Goal: Information Seeking & Learning: Learn about a topic

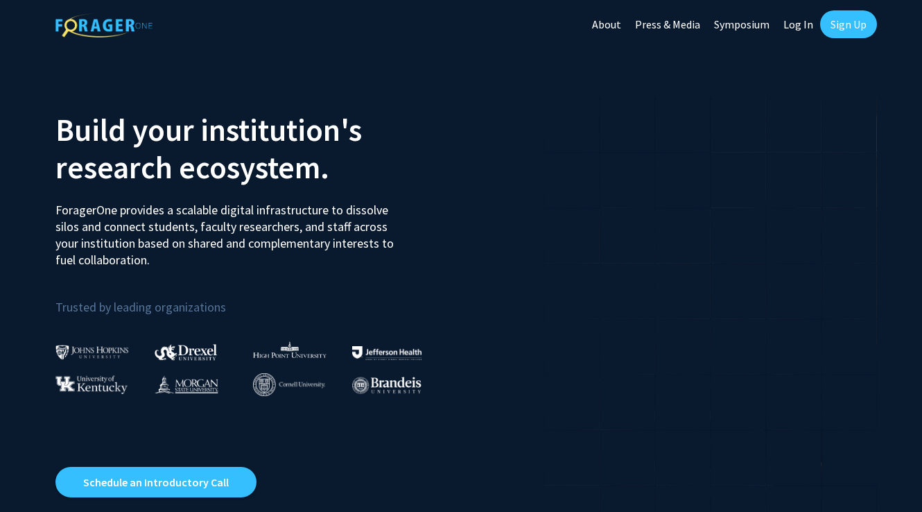
click at [795, 31] on link "Log In" at bounding box center [799, 24] width 44 height 49
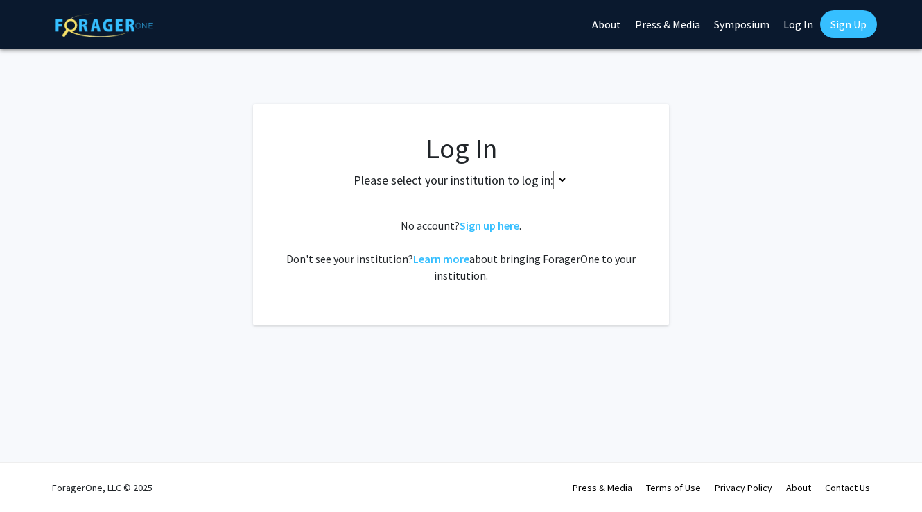
select select
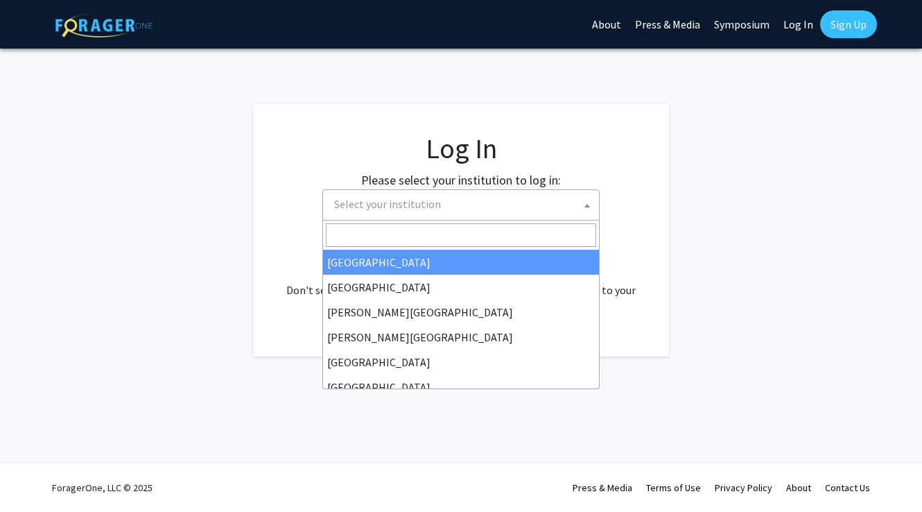
click at [530, 207] on span "Select your institution" at bounding box center [464, 204] width 270 height 28
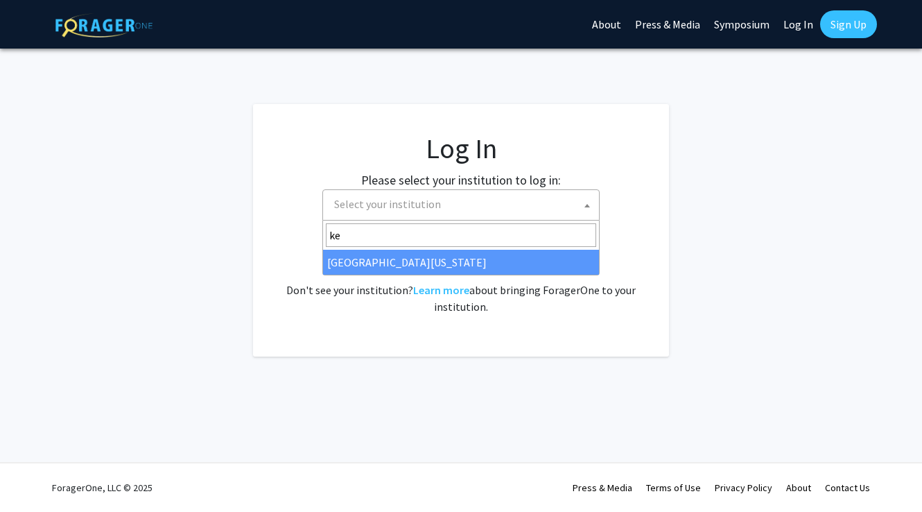
type input "ke"
select select "13"
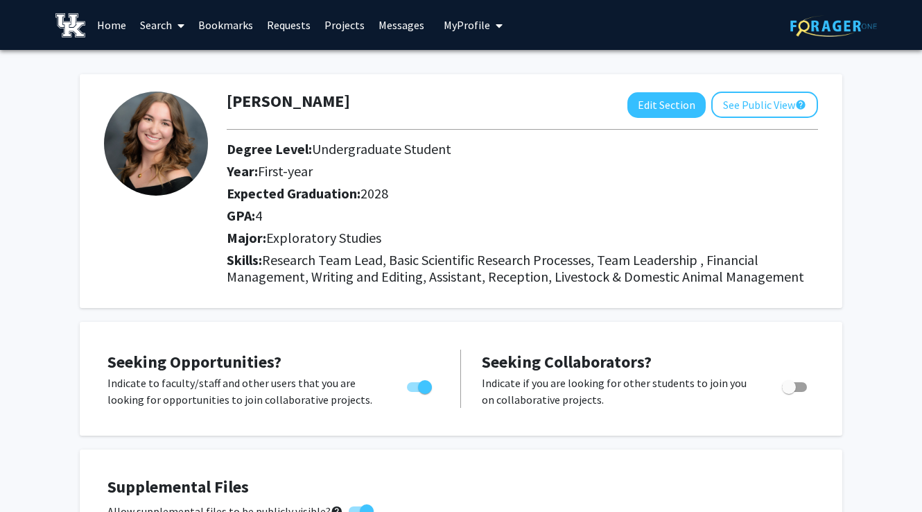
click at [145, 28] on link "Search" at bounding box center [162, 25] width 58 height 49
click at [182, 64] on span "Faculty/Staff" at bounding box center [184, 64] width 102 height 28
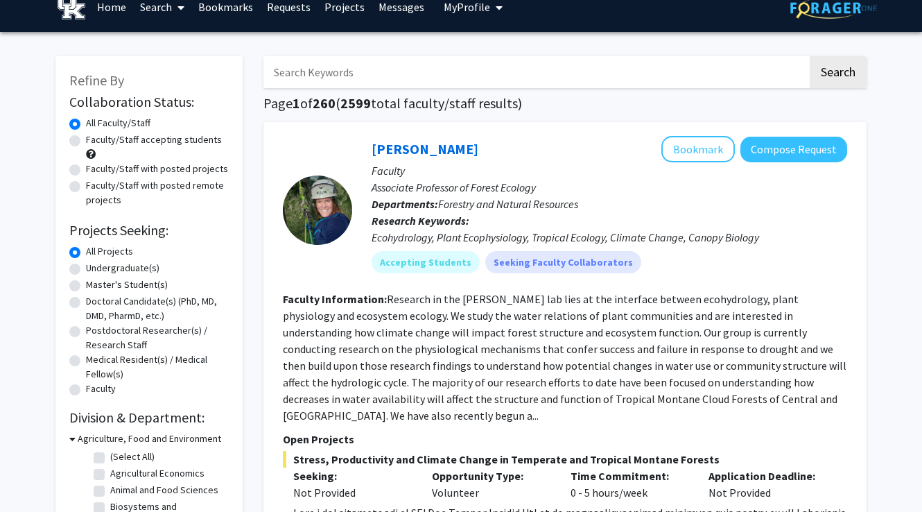
scroll to position [30, 0]
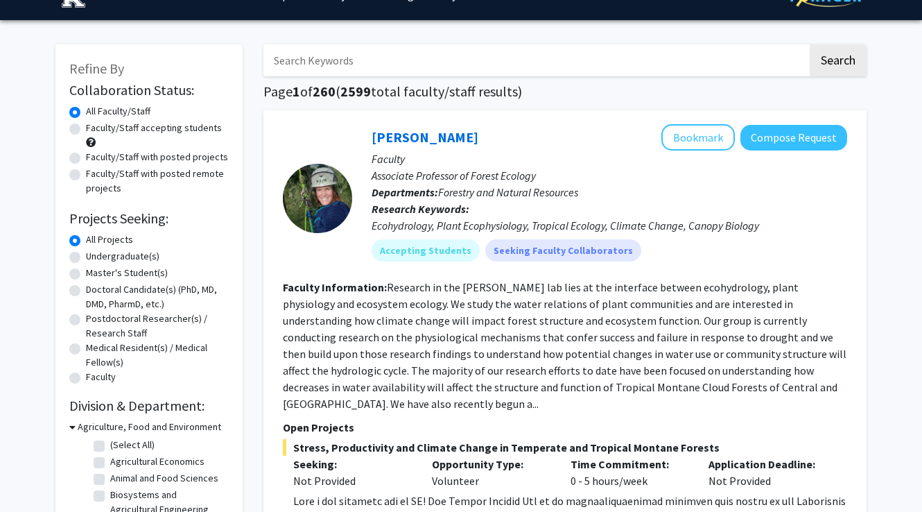
click at [86, 260] on label "Undergraduate(s)" at bounding box center [123, 256] width 74 height 15
click at [86, 258] on input "Undergraduate(s)" at bounding box center [90, 253] width 9 height 9
radio input "true"
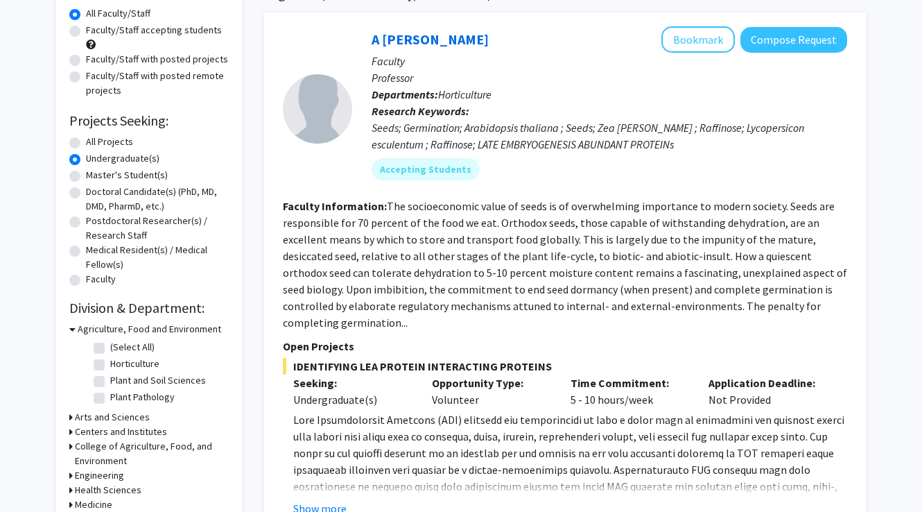
scroll to position [144, 0]
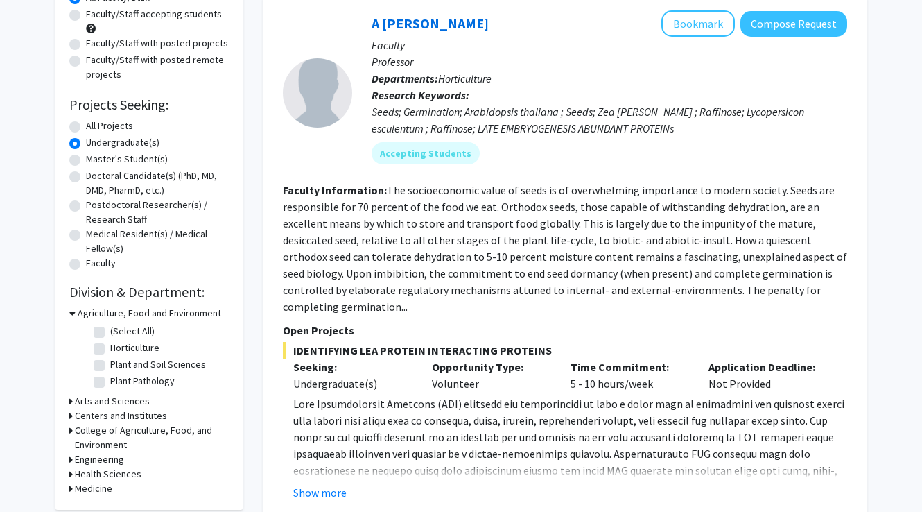
click at [110, 332] on label "(Select All)" at bounding box center [132, 331] width 44 height 15
click at [110, 332] on input "(Select All)" at bounding box center [114, 328] width 9 height 9
checkbox input "true"
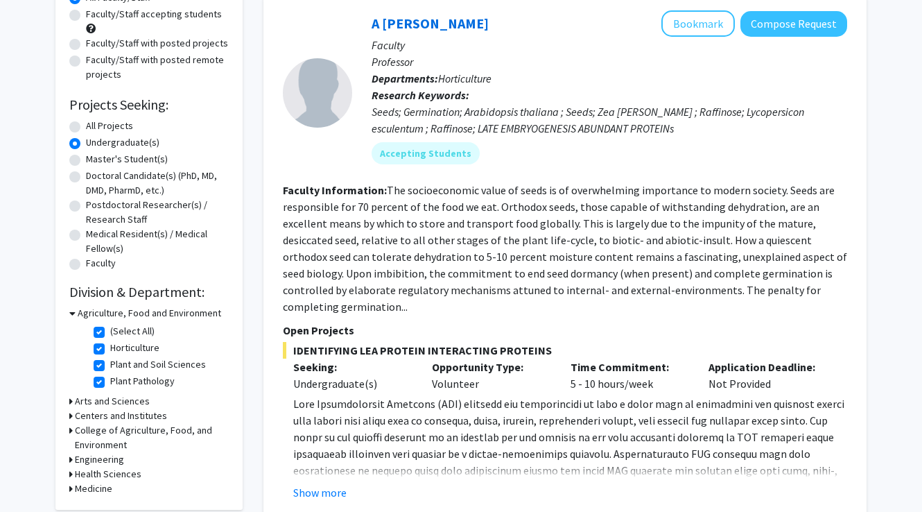
checkbox input "true"
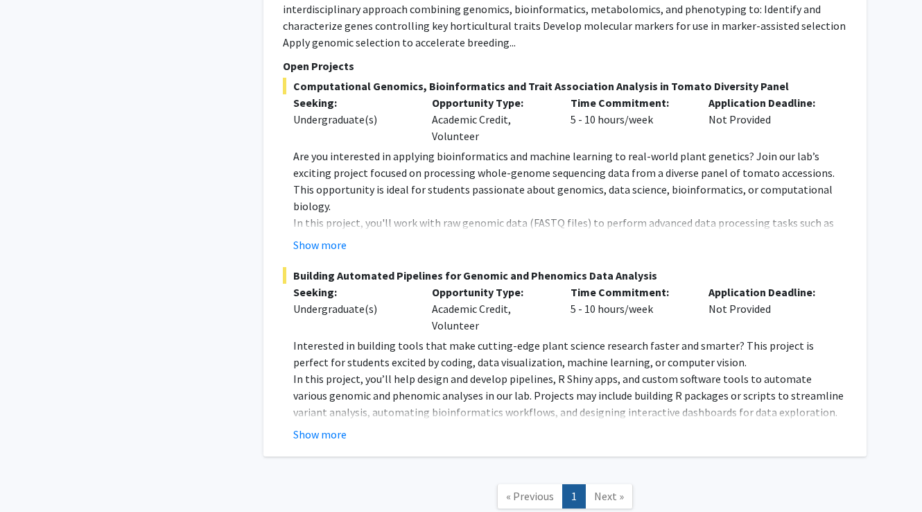
scroll to position [2870, 0]
click at [621, 471] on nav "« Previous 1 Next »" at bounding box center [565, 499] width 603 height 56
click at [617, 490] on span "Next »" at bounding box center [609, 497] width 30 height 14
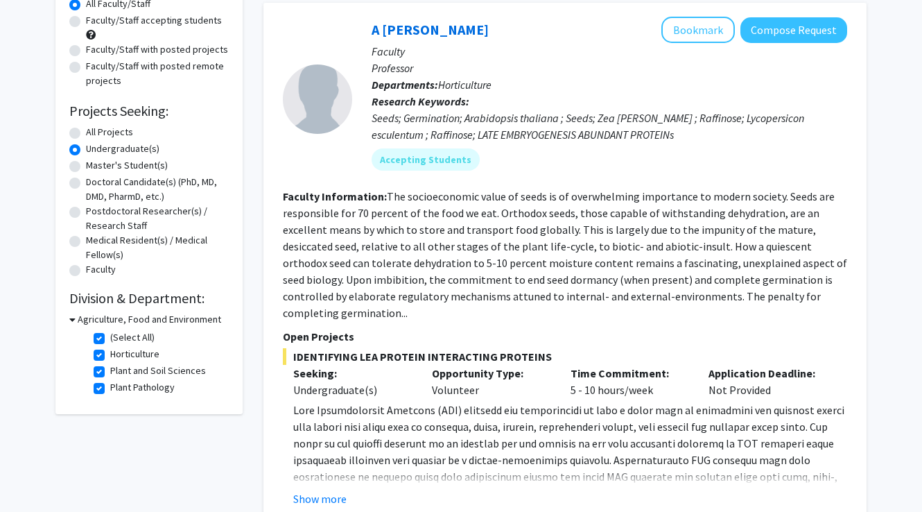
scroll to position [145, 0]
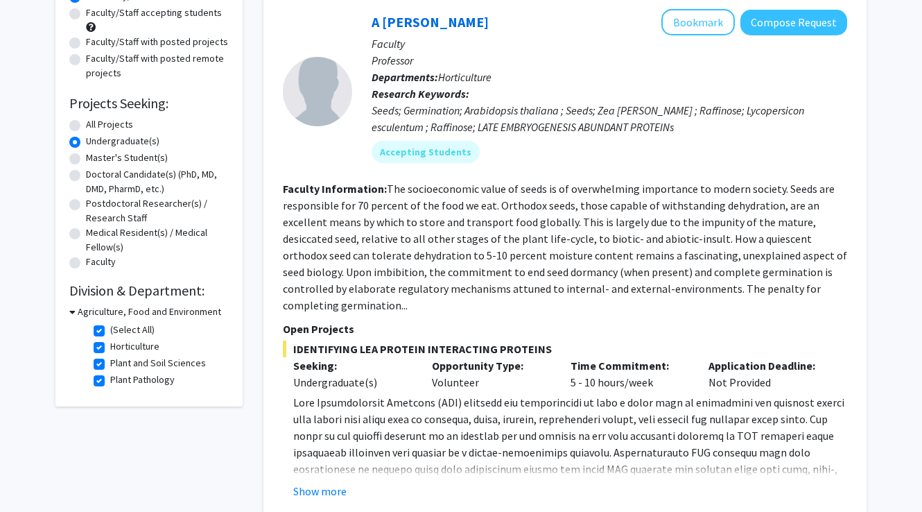
click at [74, 314] on icon at bounding box center [72, 311] width 6 height 15
click at [69, 314] on icon at bounding box center [70, 311] width 3 height 15
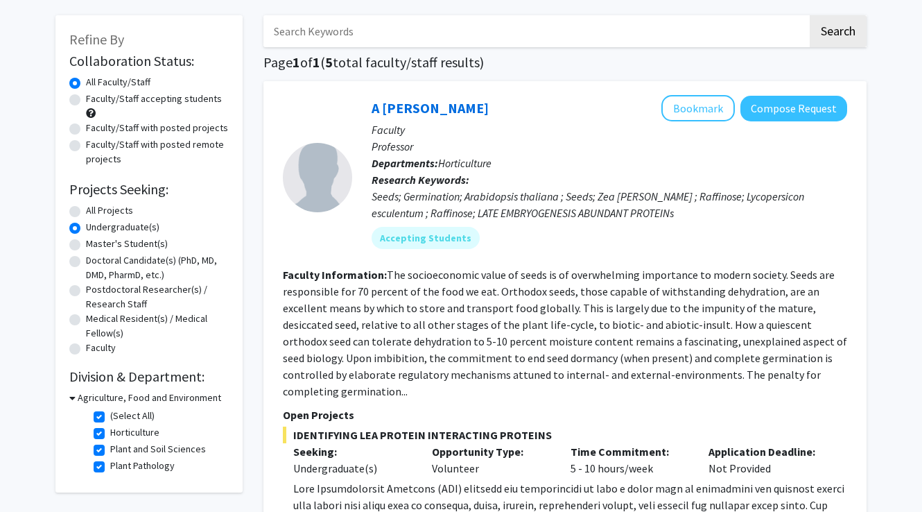
scroll to position [52, 0]
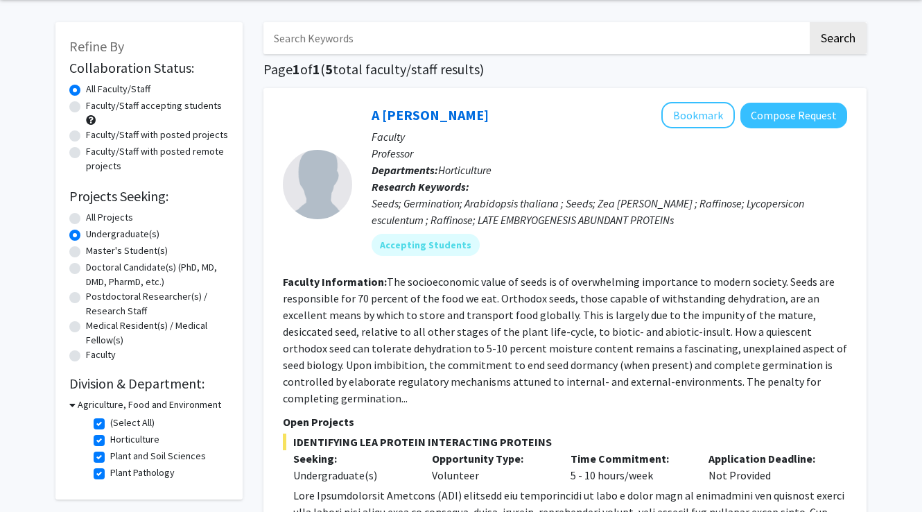
click at [110, 424] on label "(Select All)" at bounding box center [132, 422] width 44 height 15
click at [110, 424] on input "(Select All)" at bounding box center [114, 419] width 9 height 9
checkbox input "false"
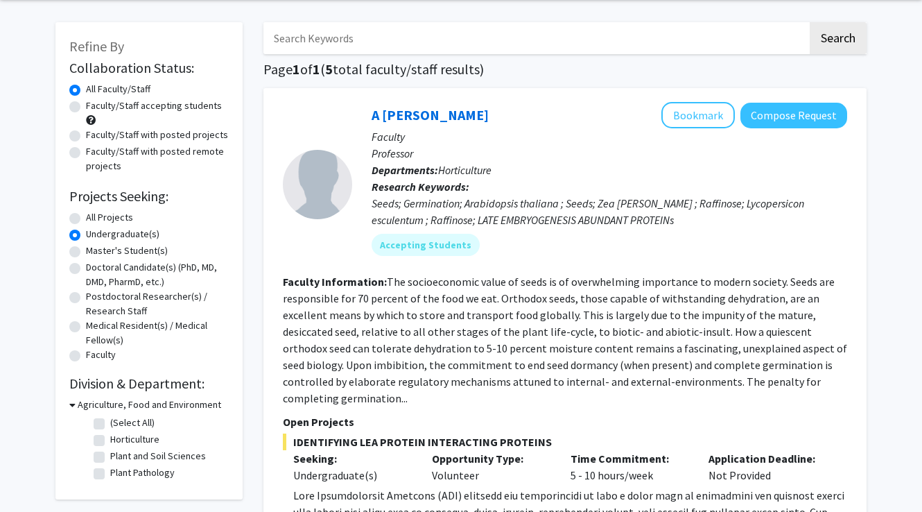
checkbox input "false"
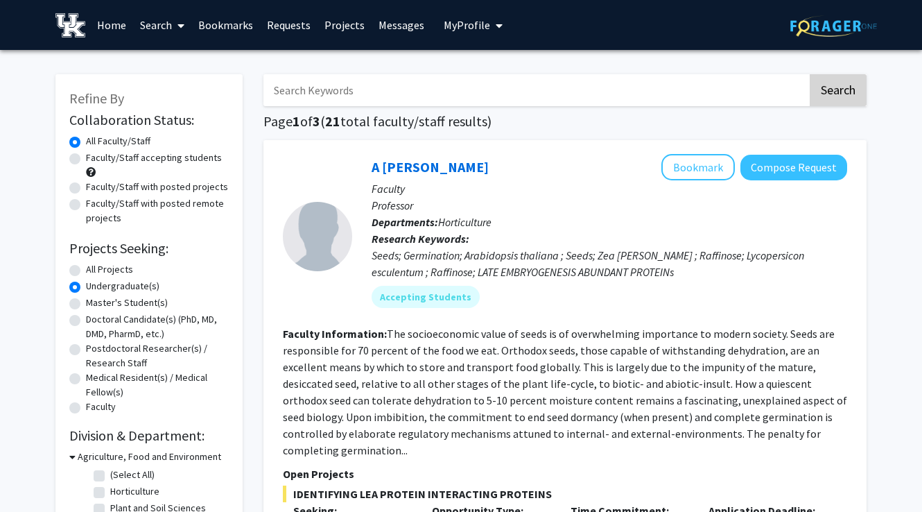
click at [854, 96] on button "Search" at bounding box center [838, 90] width 57 height 32
radio input "true"
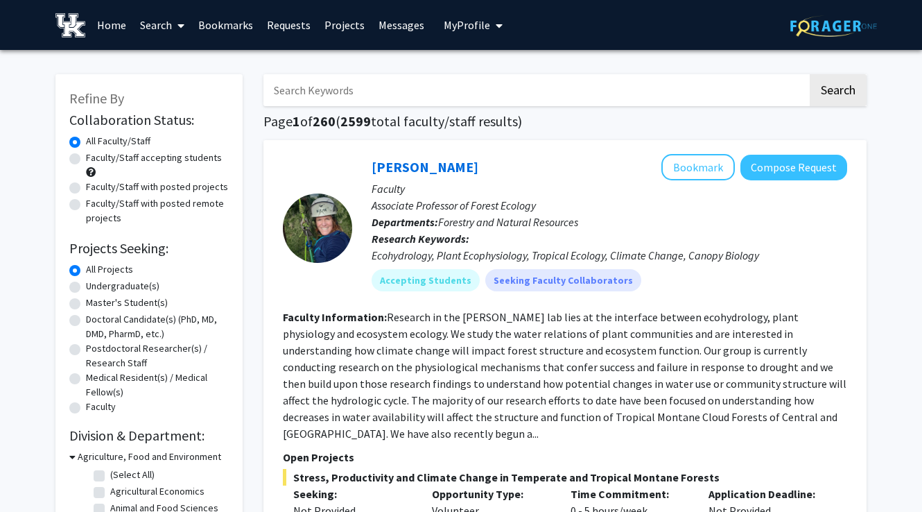
click at [86, 290] on label "Undergraduate(s)" at bounding box center [123, 286] width 74 height 15
click at [86, 288] on input "Undergraduate(s)" at bounding box center [90, 283] width 9 height 9
radio input "true"
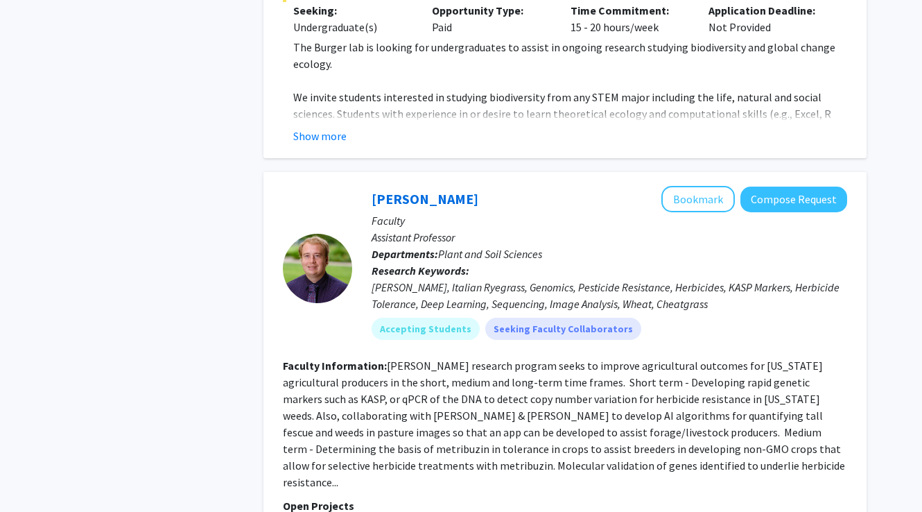
scroll to position [2030, 0]
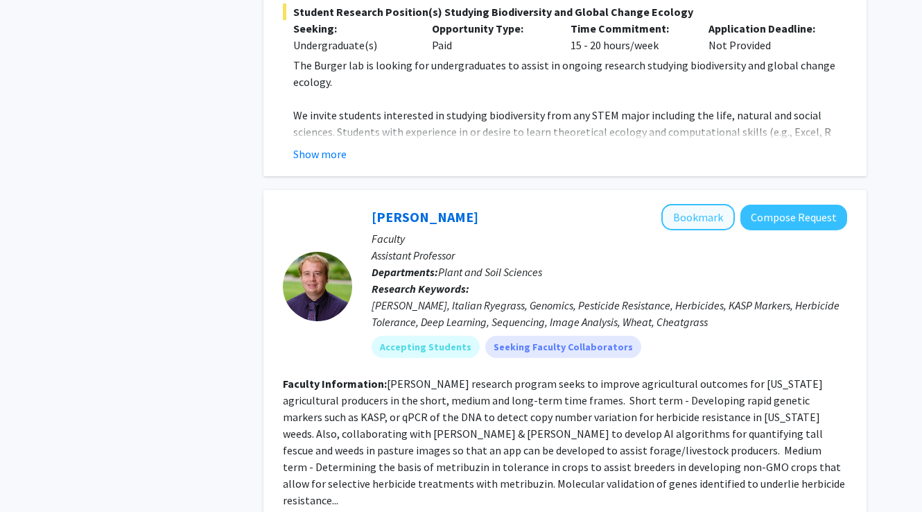
click at [698, 204] on button "Bookmark" at bounding box center [699, 217] width 74 height 26
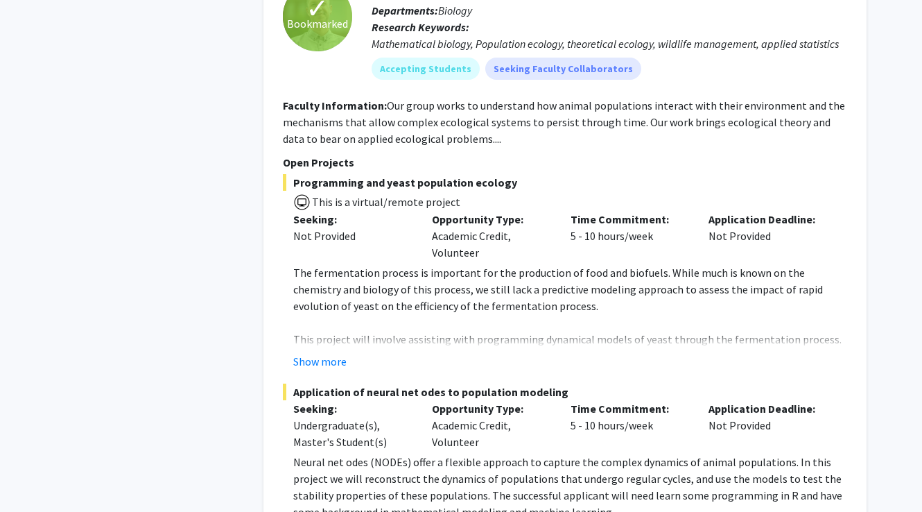
scroll to position [4320, 0]
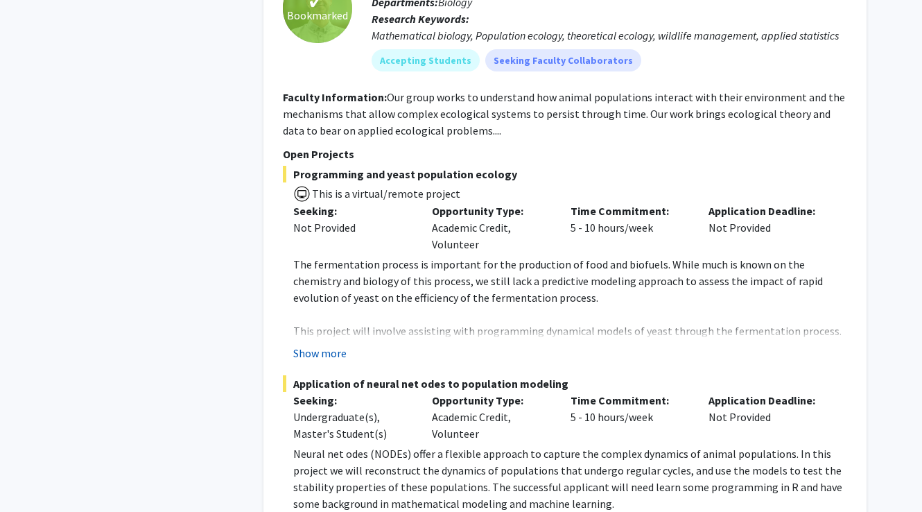
click at [340, 345] on button "Show more" at bounding box center [319, 353] width 53 height 17
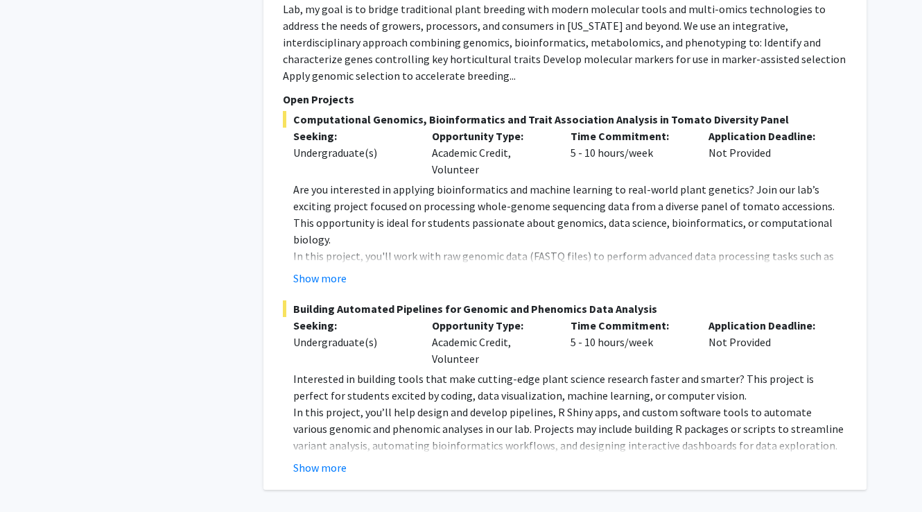
scroll to position [6731, 0]
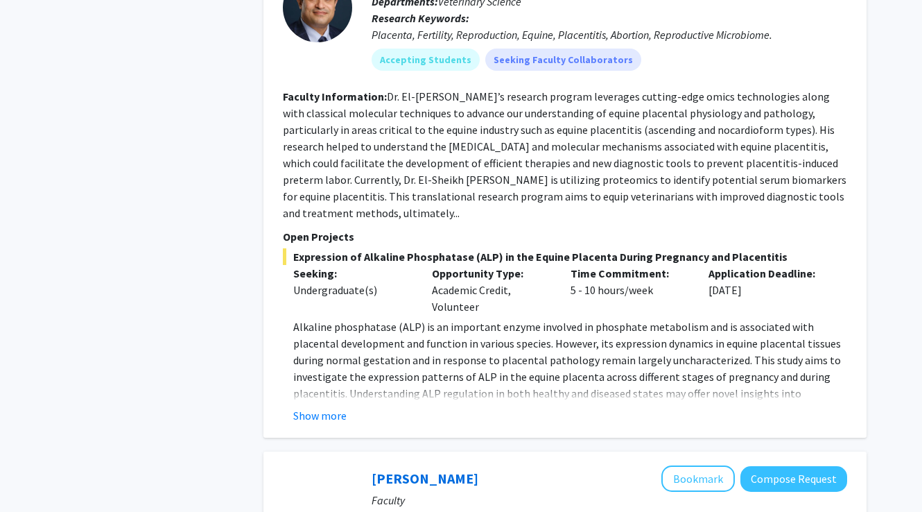
scroll to position [1840, 0]
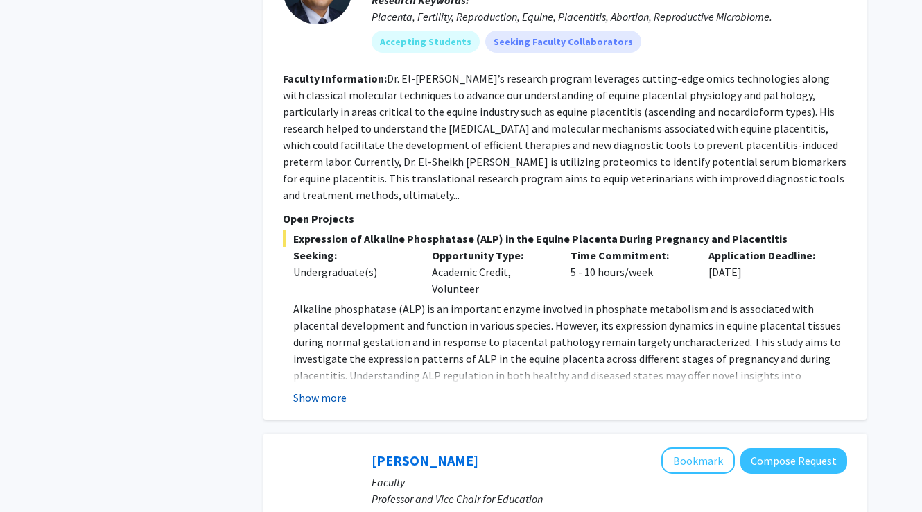
click at [323, 389] on button "Show more" at bounding box center [319, 397] width 53 height 17
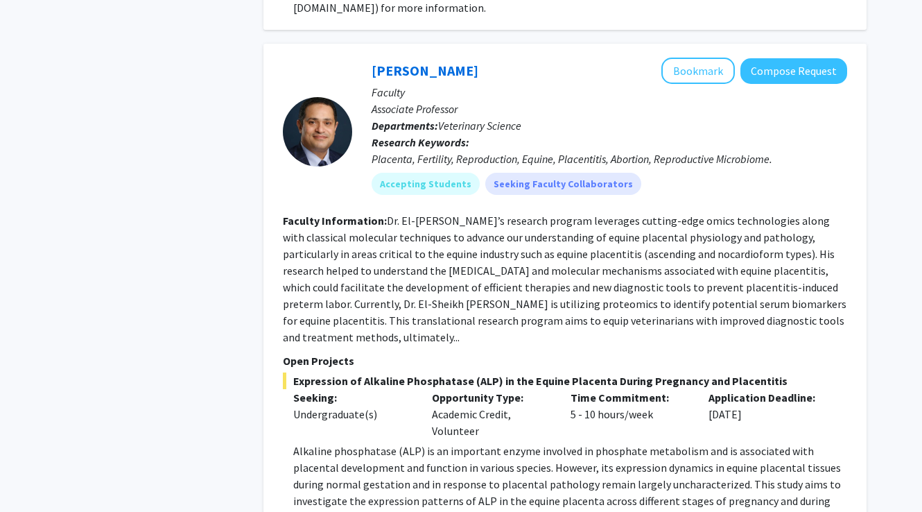
scroll to position [1671, 0]
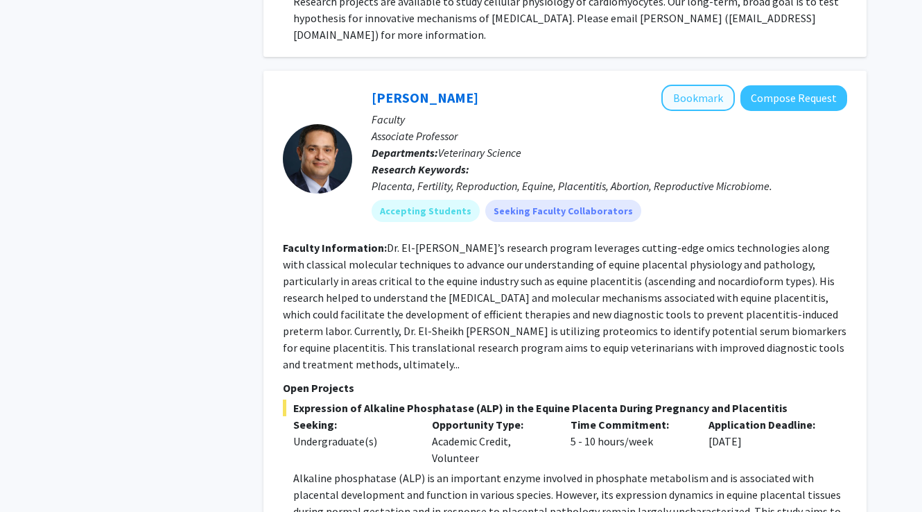
click at [694, 85] on button "Bookmark" at bounding box center [699, 98] width 74 height 26
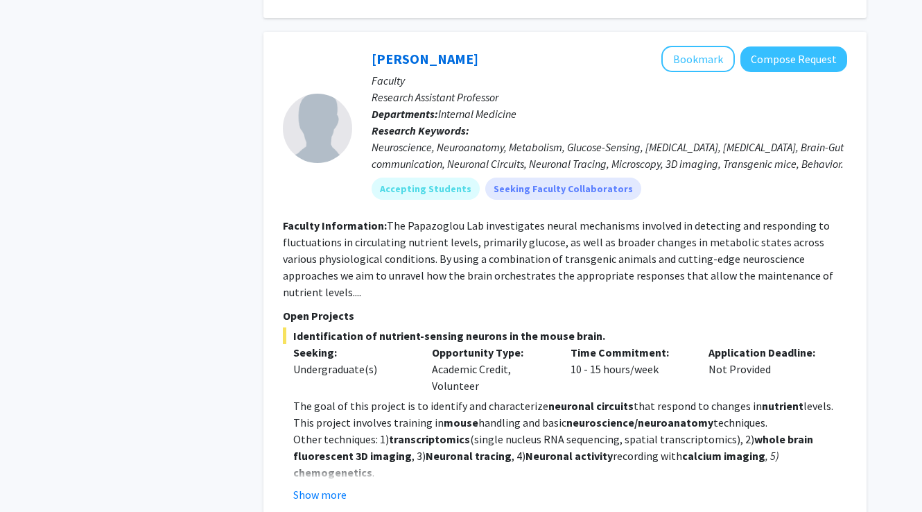
scroll to position [4724, 0]
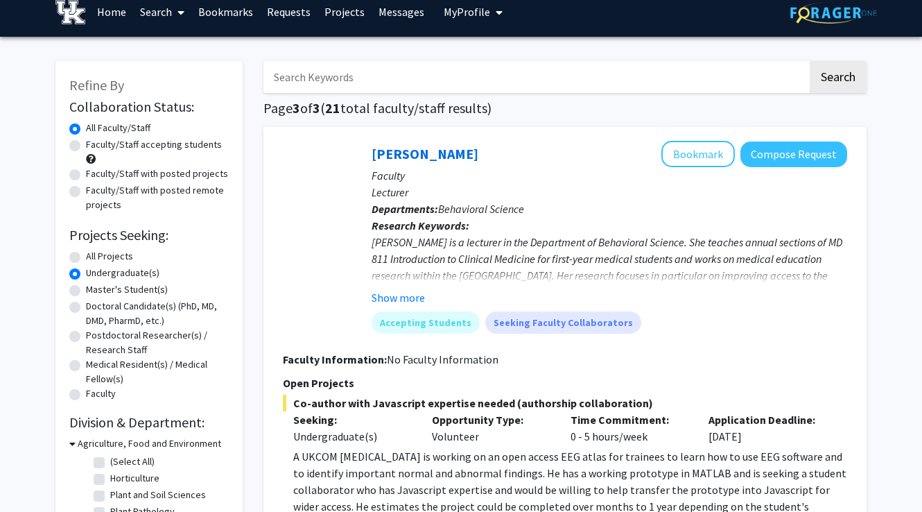
scroll to position [12, 0]
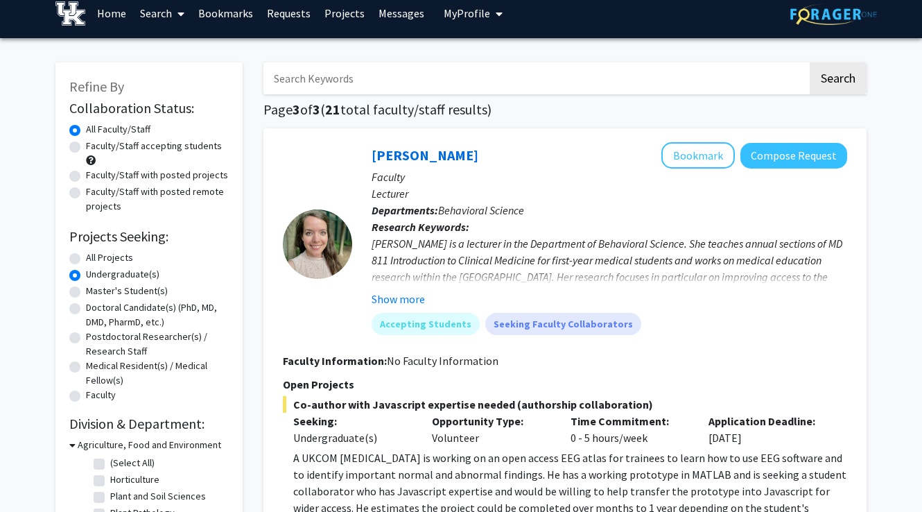
click at [86, 146] on label "Faculty/Staff accepting students" at bounding box center [154, 146] width 136 height 15
click at [86, 146] on input "Faculty/Staff accepting students" at bounding box center [90, 143] width 9 height 9
radio input "true"
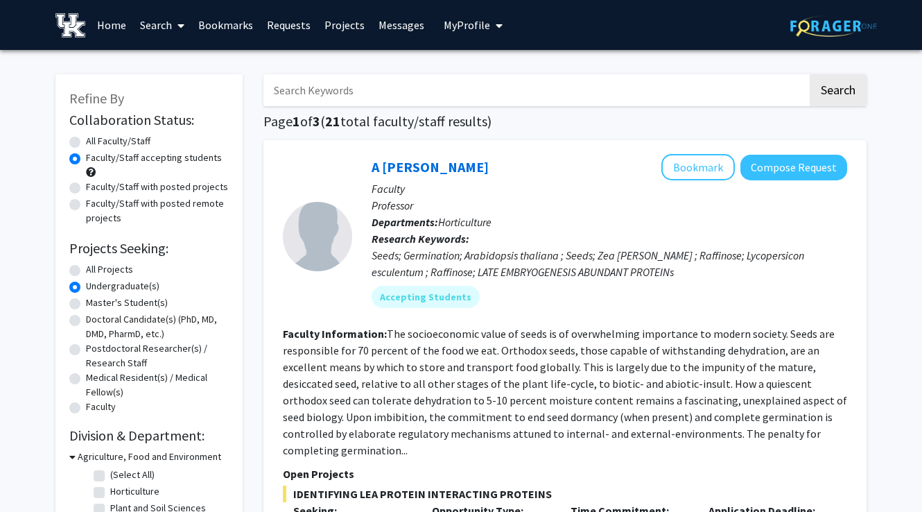
click at [217, 28] on link "Bookmarks" at bounding box center [225, 25] width 69 height 49
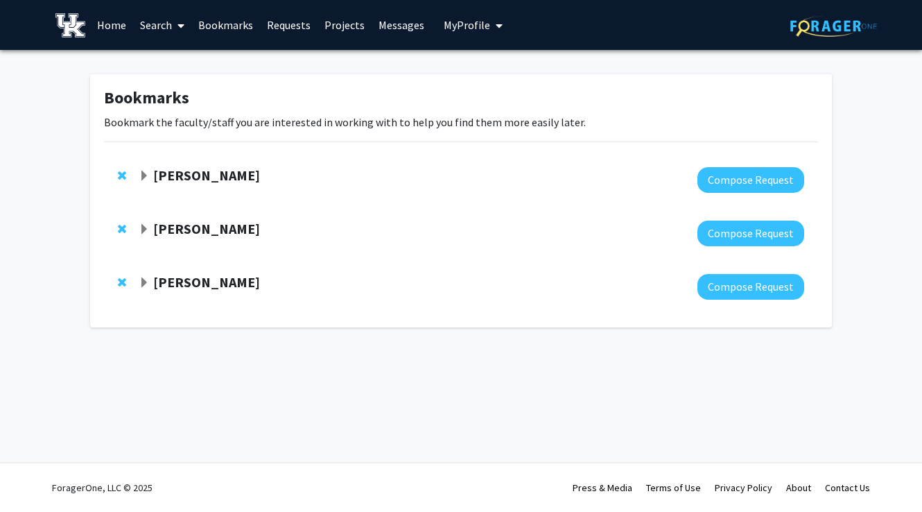
click at [142, 175] on span "Expand Jake Ferguson Bookmark" at bounding box center [144, 176] width 11 height 11
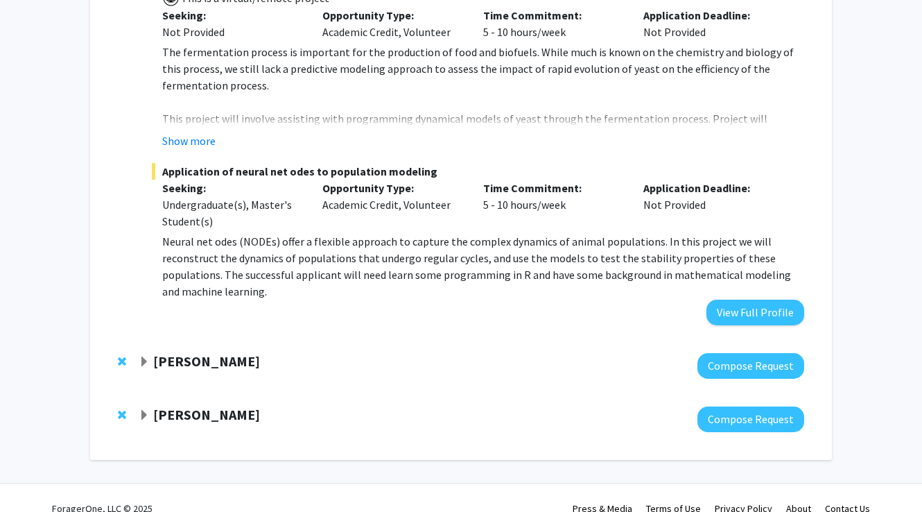
scroll to position [312, 0]
click at [192, 147] on button "Show more" at bounding box center [188, 140] width 53 height 17
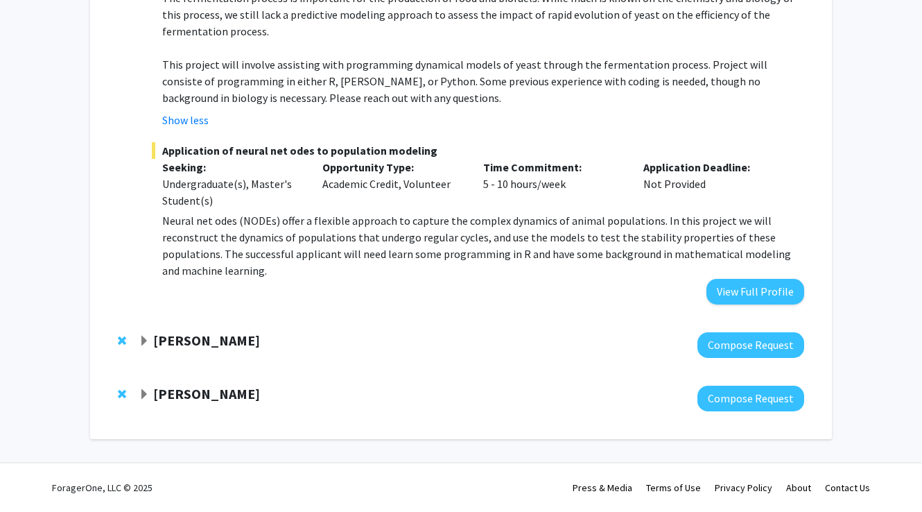
scroll to position [367, 0]
click at [145, 341] on span "Expand Samuel Revolinski Bookmark" at bounding box center [144, 341] width 11 height 11
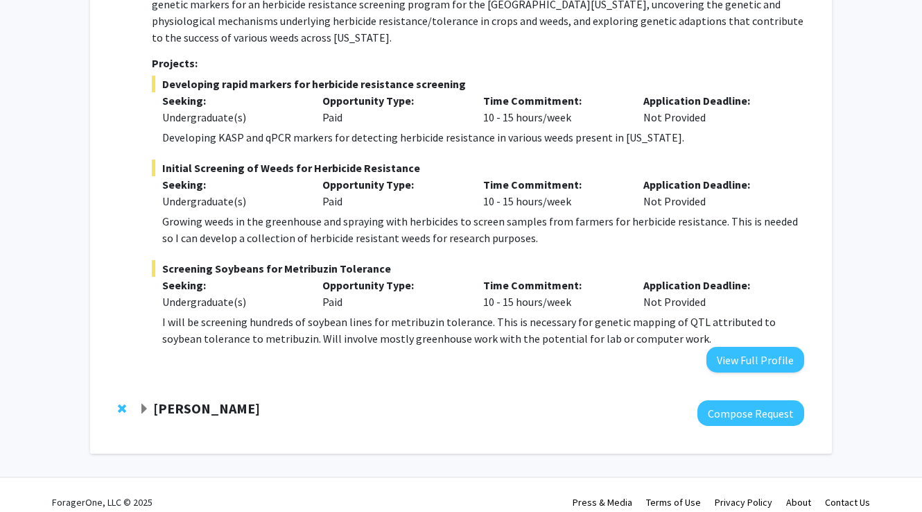
scroll to position [902, 0]
click at [144, 404] on span "Expand Hossam El-Sheikh Ali Bookmark" at bounding box center [144, 409] width 11 height 11
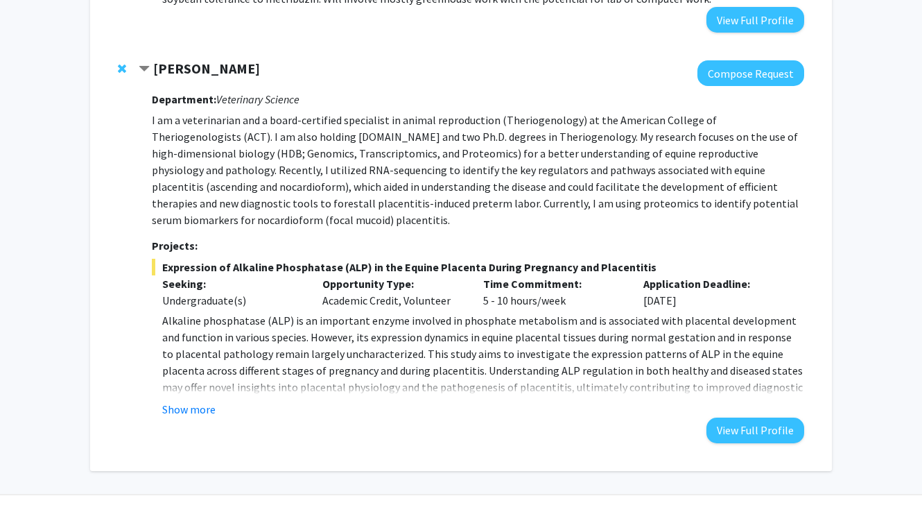
scroll to position [1242, 0]
click at [187, 402] on button "Show more" at bounding box center [188, 410] width 53 height 17
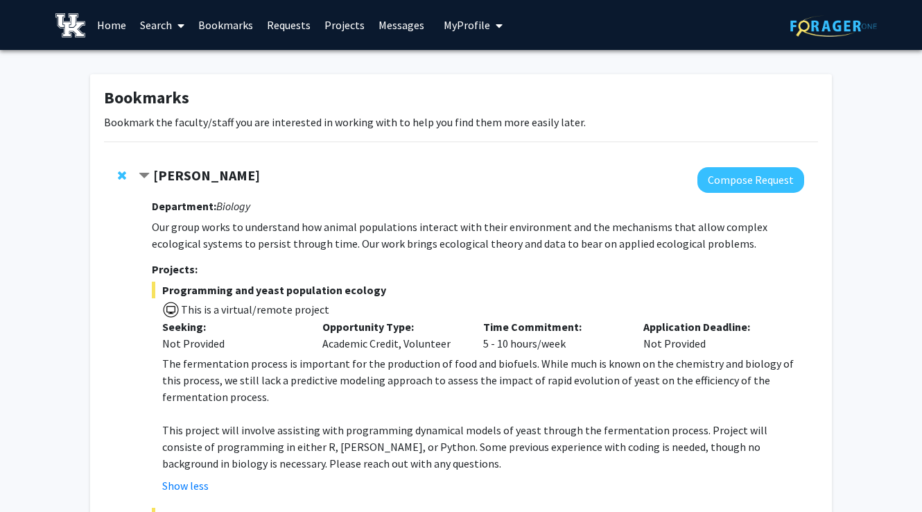
scroll to position [0, 0]
